Goal: Information Seeking & Learning: Learn about a topic

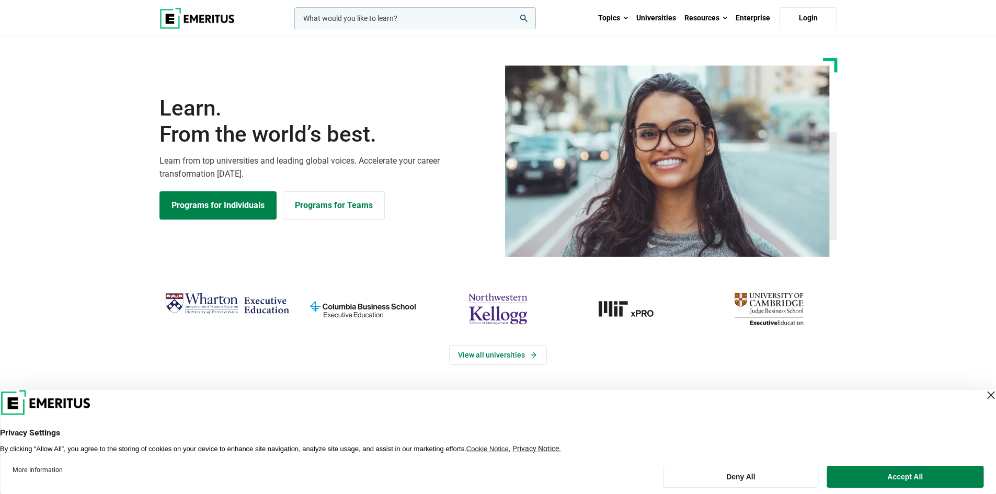
click at [387, 19] on input "woocommerce-product-search-field-0" at bounding box center [415, 18] width 242 height 22
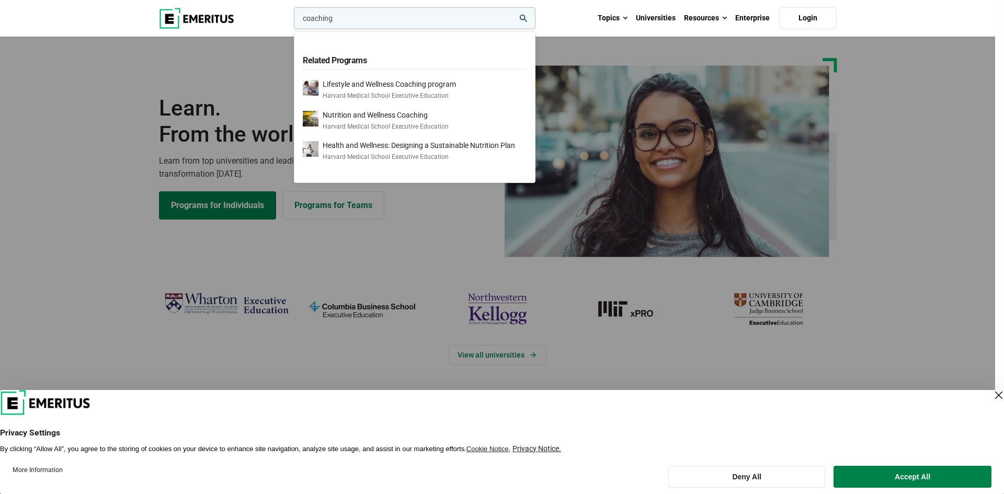
type input "coaching"
click at [292, 21] on button "search" at bounding box center [292, 21] width 0 height 0
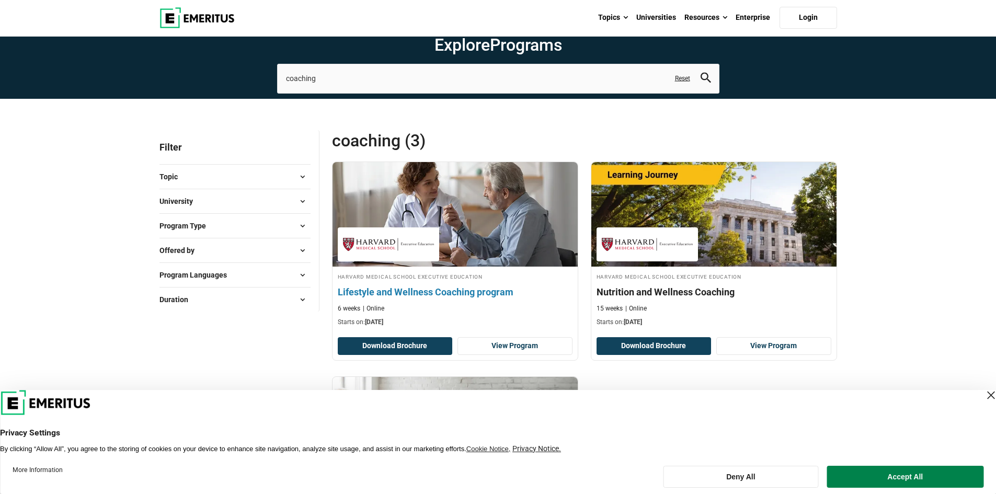
scroll to position [28, 0]
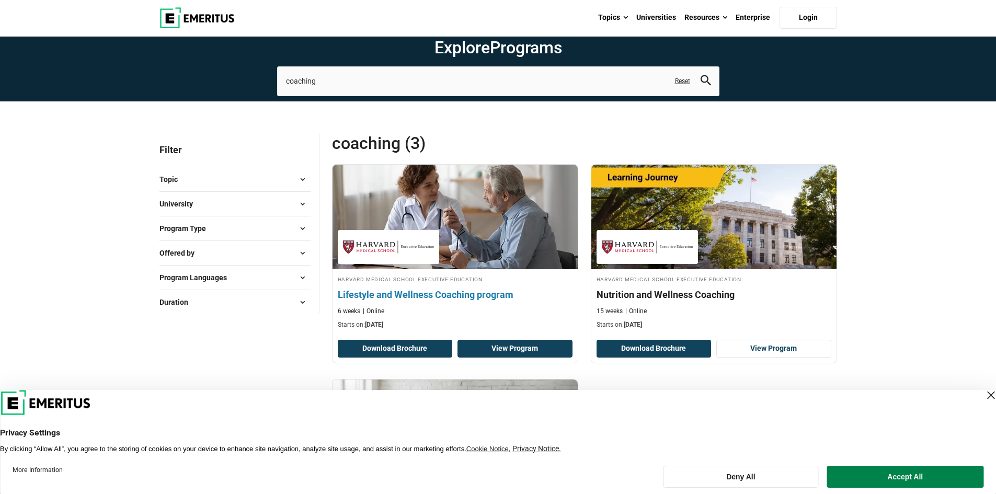
click at [515, 346] on link "View Program" at bounding box center [514, 349] width 115 height 18
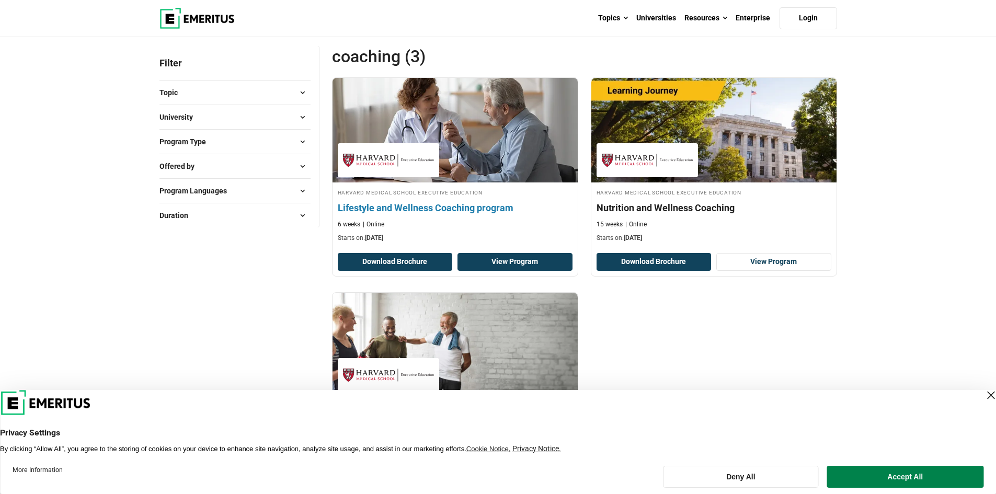
scroll to position [0, 0]
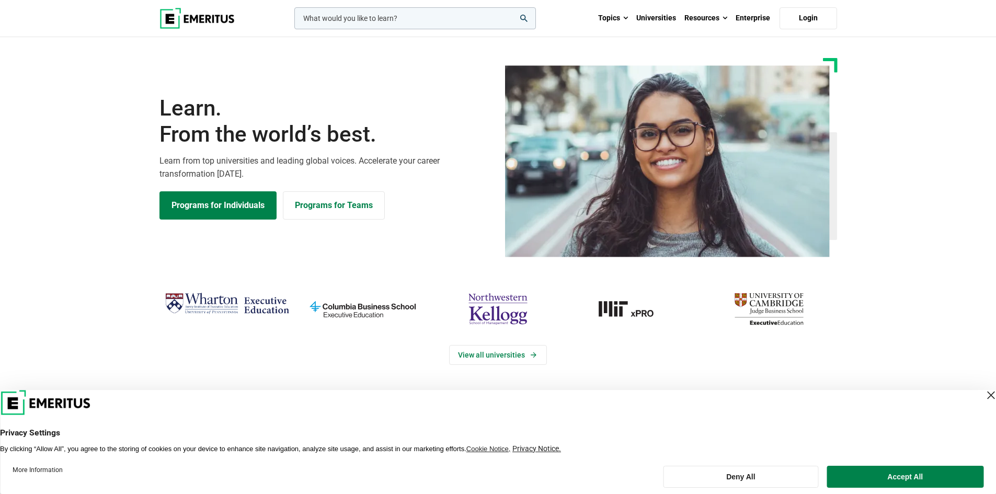
click at [205, 300] on img "Wharton Executive Education" at bounding box center [227, 304] width 125 height 31
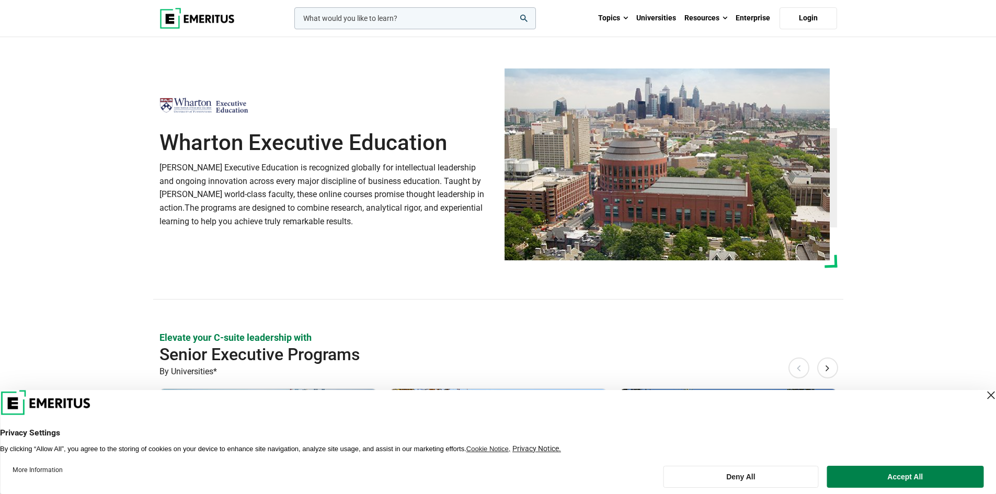
click at [360, 17] on input "woocommerce-product-search-field-0" at bounding box center [415, 18] width 242 height 22
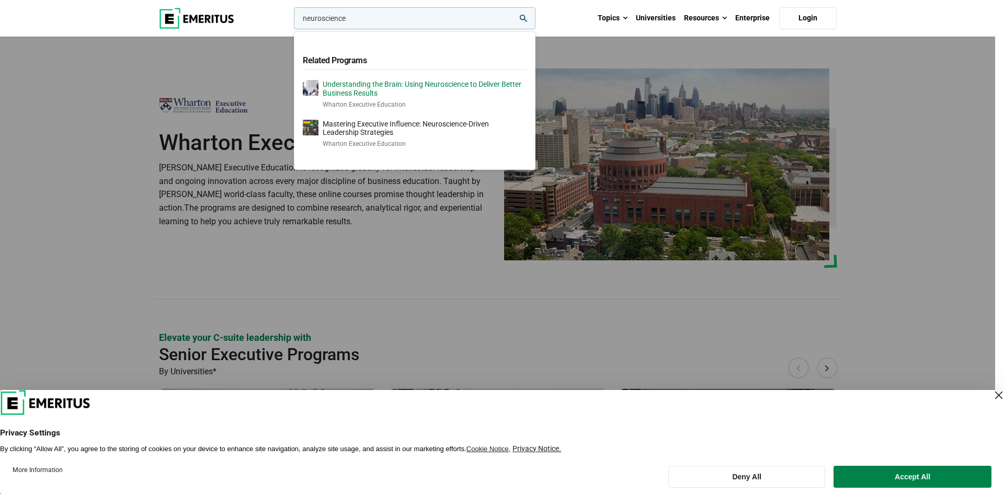
type input "neuroscience"
click at [435, 94] on p "Understanding the Brain: Using Neuroscience to Deliver Better Business Results" at bounding box center [425, 89] width 204 height 18
drag, startPoint x: 392, startPoint y: 233, endPoint x: 291, endPoint y: 231, distance: 100.4
click at [292, 29] on div "neuroscience Related Programs Understanding the Brain: Using Neuroscience to De…" at bounding box center [414, 18] width 244 height 22
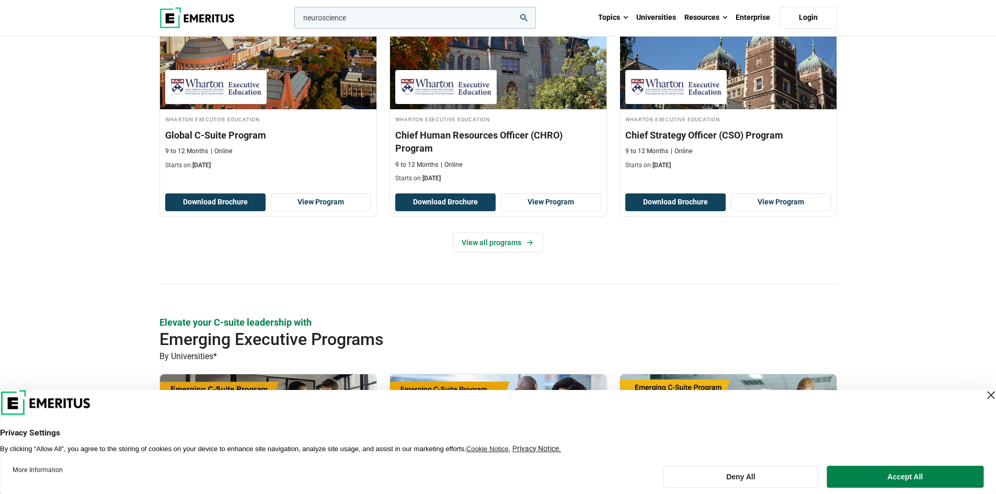
scroll to position [338, 0]
